Goal: Information Seeking & Learning: Learn about a topic

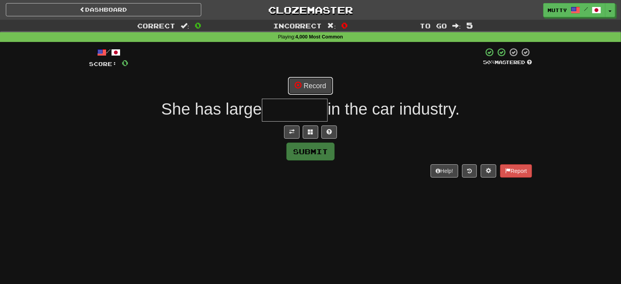
click at [311, 86] on button "Record" at bounding box center [310, 86] width 45 height 18
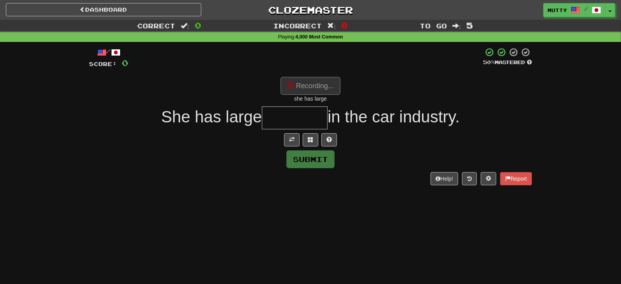
type input "*********"
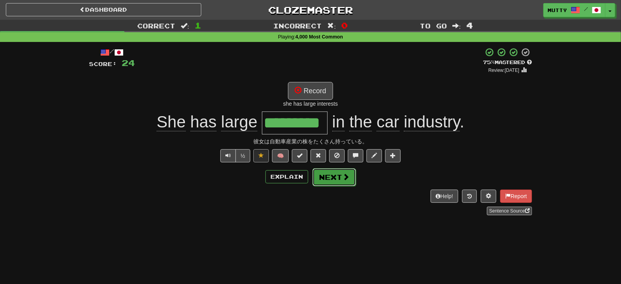
click at [325, 173] on button "Next" at bounding box center [335, 177] width 44 height 18
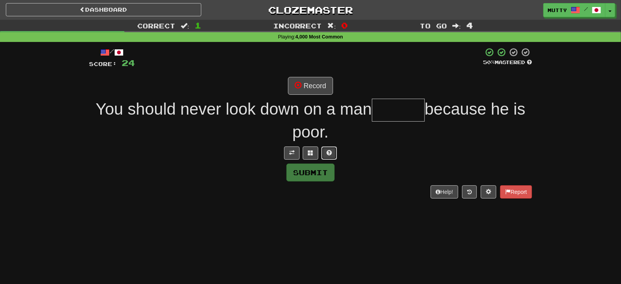
click at [334, 155] on button at bounding box center [330, 153] width 16 height 13
click at [304, 154] on button at bounding box center [302, 153] width 16 height 13
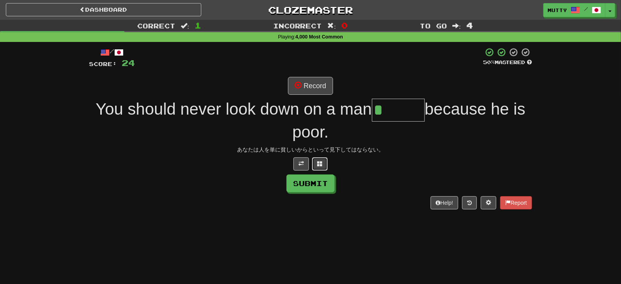
click at [324, 160] on button at bounding box center [320, 163] width 16 height 13
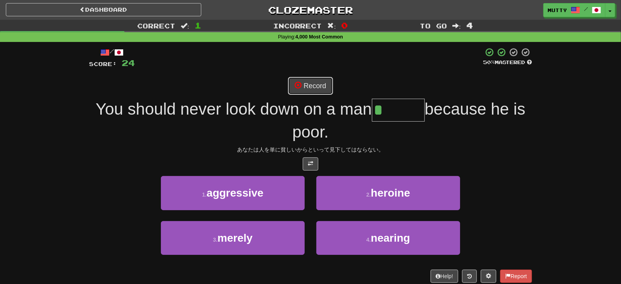
click at [322, 80] on button "Record" at bounding box center [310, 86] width 45 height 18
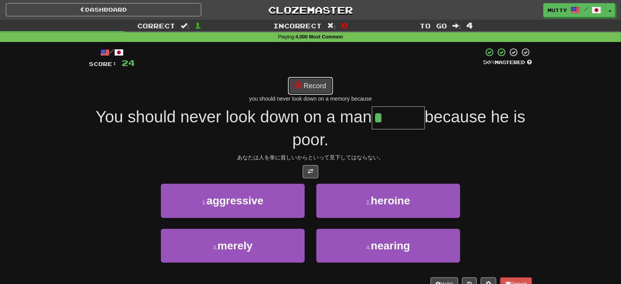
click at [328, 91] on button "Record" at bounding box center [310, 86] width 45 height 18
click at [327, 86] on button "Record" at bounding box center [310, 86] width 45 height 18
click at [330, 81] on button "Record" at bounding box center [310, 86] width 45 height 18
click at [301, 87] on span at bounding box center [298, 85] width 7 height 7
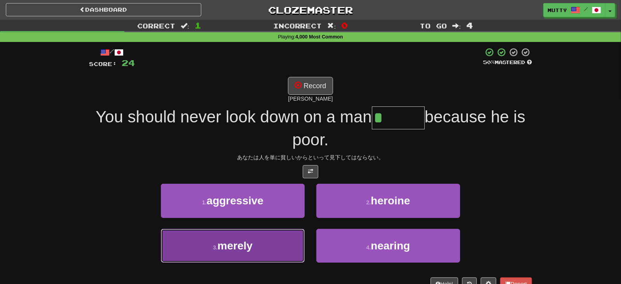
click at [258, 251] on button "3 . merely" at bounding box center [233, 246] width 144 height 34
type input "******"
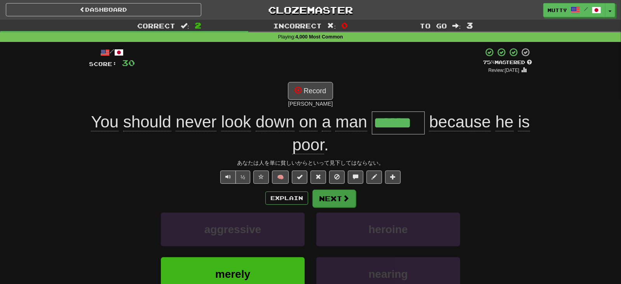
click at [332, 189] on div "Explain Next" at bounding box center [310, 198] width 443 height 18
click at [344, 200] on span at bounding box center [346, 198] width 7 height 7
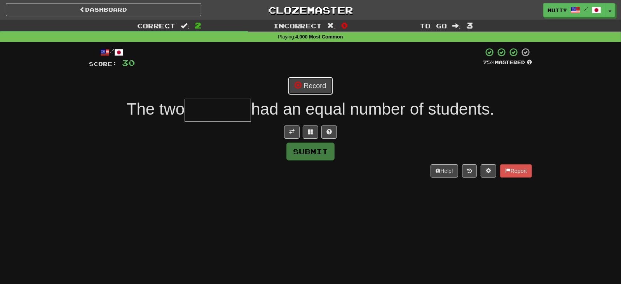
click at [314, 88] on button "Record" at bounding box center [310, 86] width 45 height 18
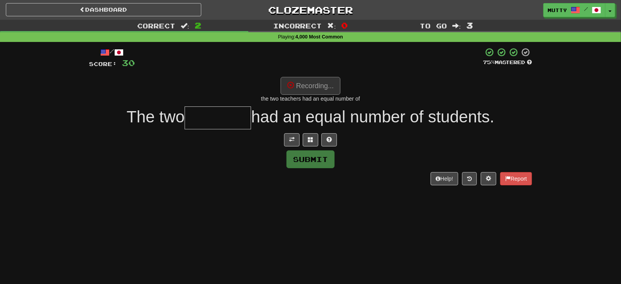
type input "********"
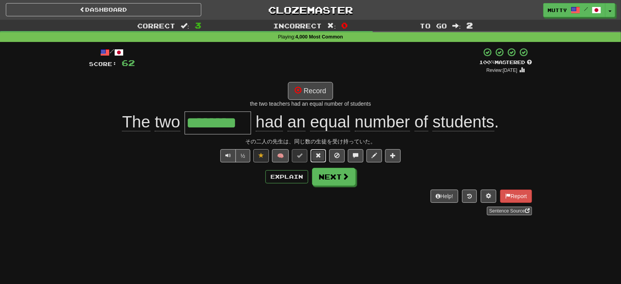
click at [313, 151] on button at bounding box center [319, 155] width 16 height 13
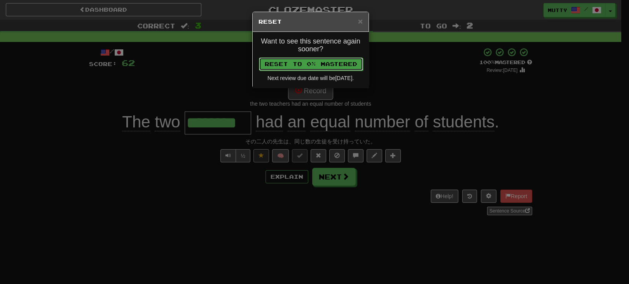
click at [308, 66] on button "Reset to 0% Mastered" at bounding box center [311, 64] width 104 height 13
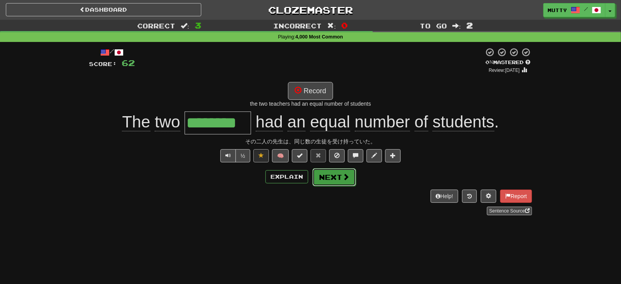
click at [327, 180] on button "Next" at bounding box center [335, 177] width 44 height 18
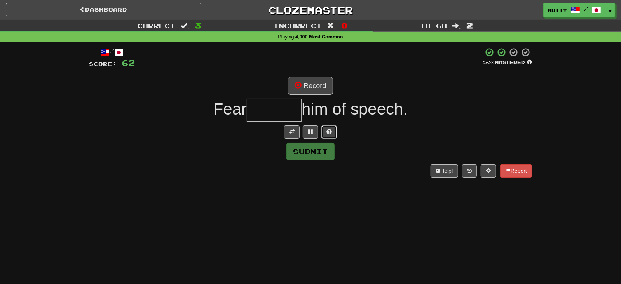
click at [324, 131] on button at bounding box center [330, 132] width 16 height 13
click at [309, 136] on button at bounding box center [302, 132] width 16 height 13
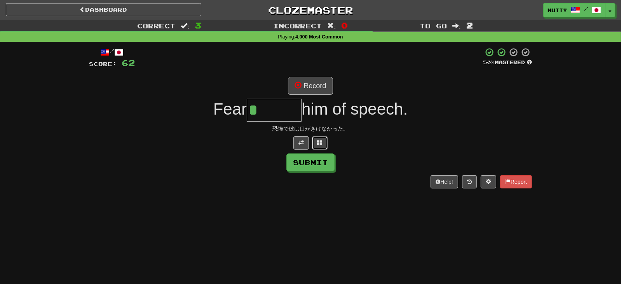
click at [322, 143] on span at bounding box center [319, 142] width 5 height 5
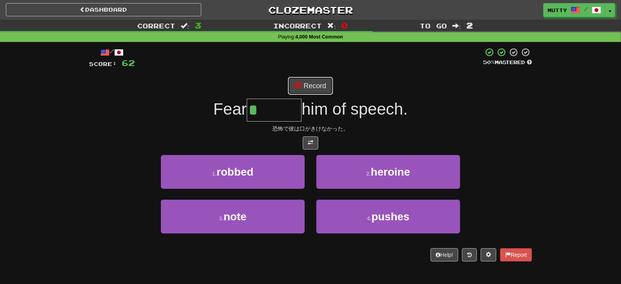
click at [319, 85] on button "Record" at bounding box center [310, 86] width 45 height 18
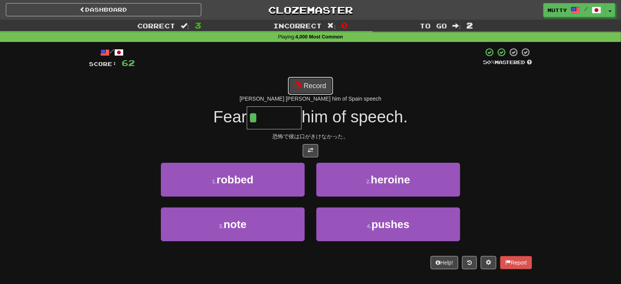
click at [309, 84] on button "Record" at bounding box center [310, 86] width 45 height 18
click at [312, 85] on button "Record" at bounding box center [310, 86] width 45 height 18
click at [309, 91] on button "Record" at bounding box center [310, 86] width 45 height 18
click at [311, 88] on button "Record" at bounding box center [310, 86] width 45 height 18
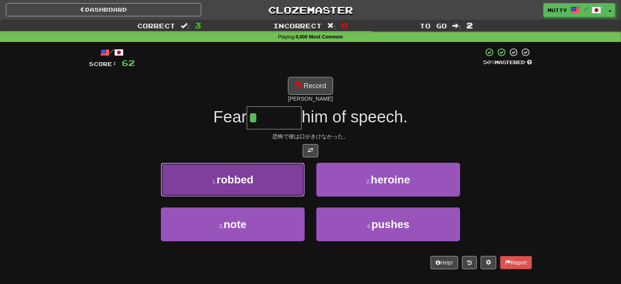
click at [251, 184] on span "robbed" at bounding box center [235, 180] width 37 height 12
type input "******"
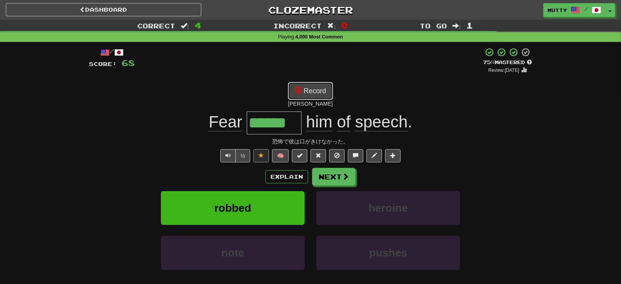
click at [315, 91] on button "Record" at bounding box center [310, 91] width 45 height 18
click at [347, 175] on span at bounding box center [346, 176] width 7 height 7
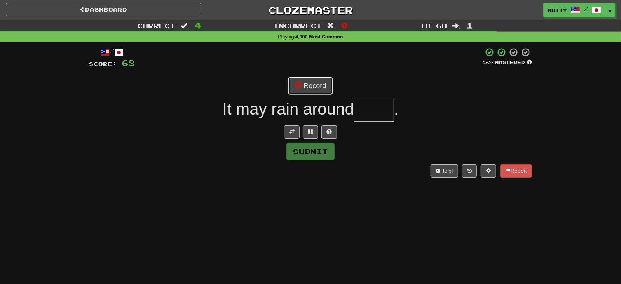
click at [330, 88] on button "Record" at bounding box center [310, 86] width 45 height 18
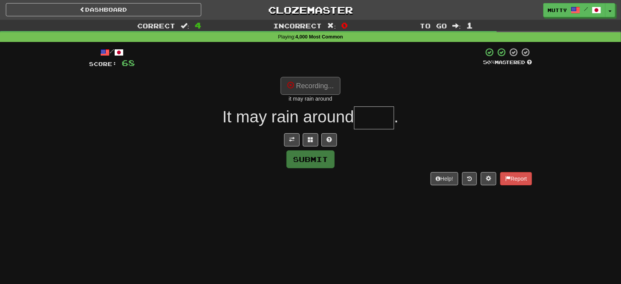
type input "****"
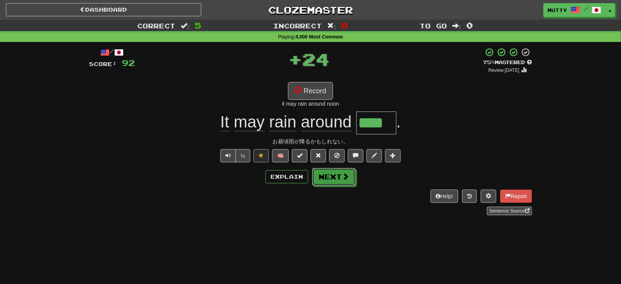
click at [341, 175] on button "Next" at bounding box center [334, 177] width 44 height 18
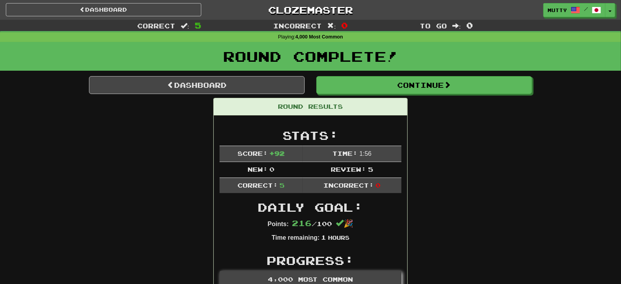
scroll to position [259, 0]
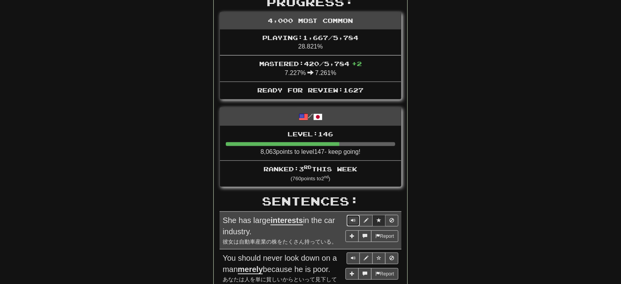
click at [355, 218] on span "Sentence controls" at bounding box center [353, 220] width 5 height 5
click at [355, 258] on span "Sentence controls" at bounding box center [353, 258] width 5 height 5
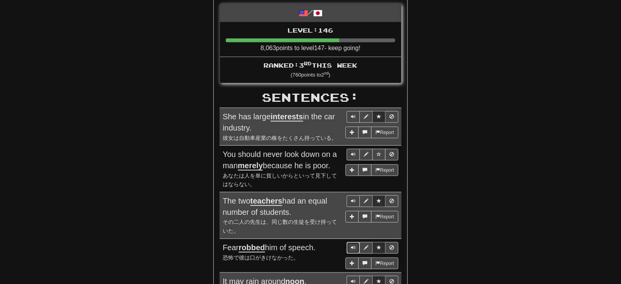
click at [353, 245] on span "Sentence controls" at bounding box center [353, 247] width 5 height 5
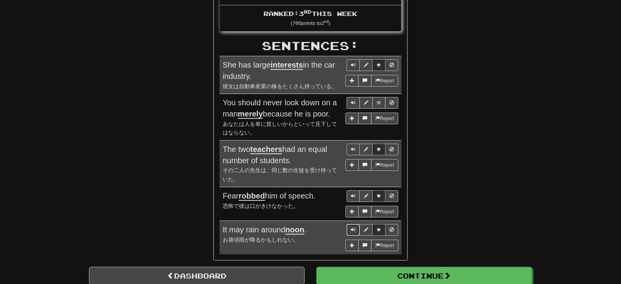
click at [353, 227] on span "Sentence controls" at bounding box center [353, 229] width 5 height 5
